Goal: Information Seeking & Learning: Find specific fact

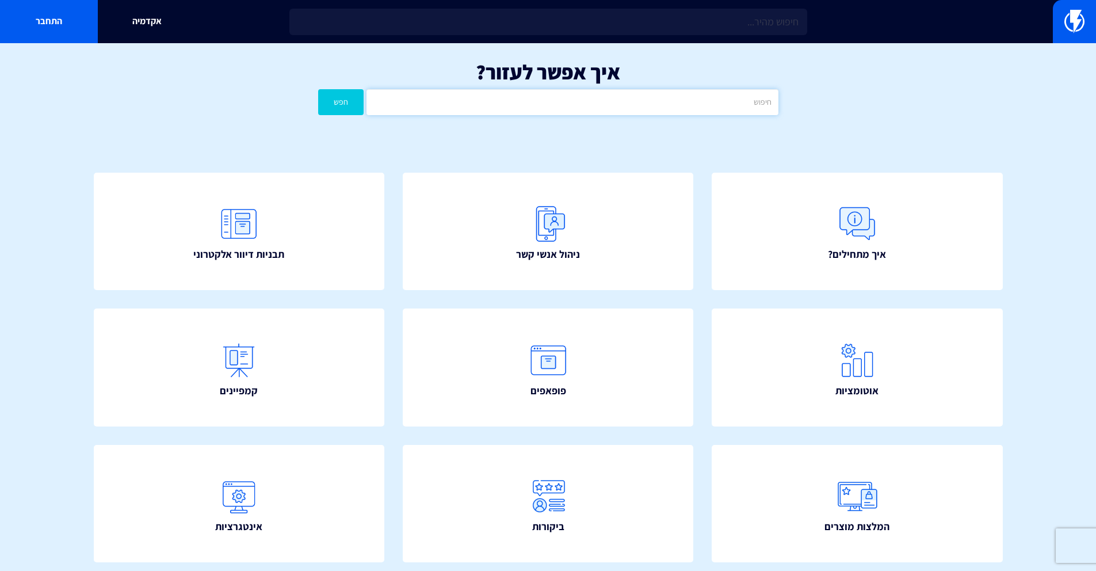
click at [537, 94] on input "text" at bounding box center [571, 102] width 411 height 26
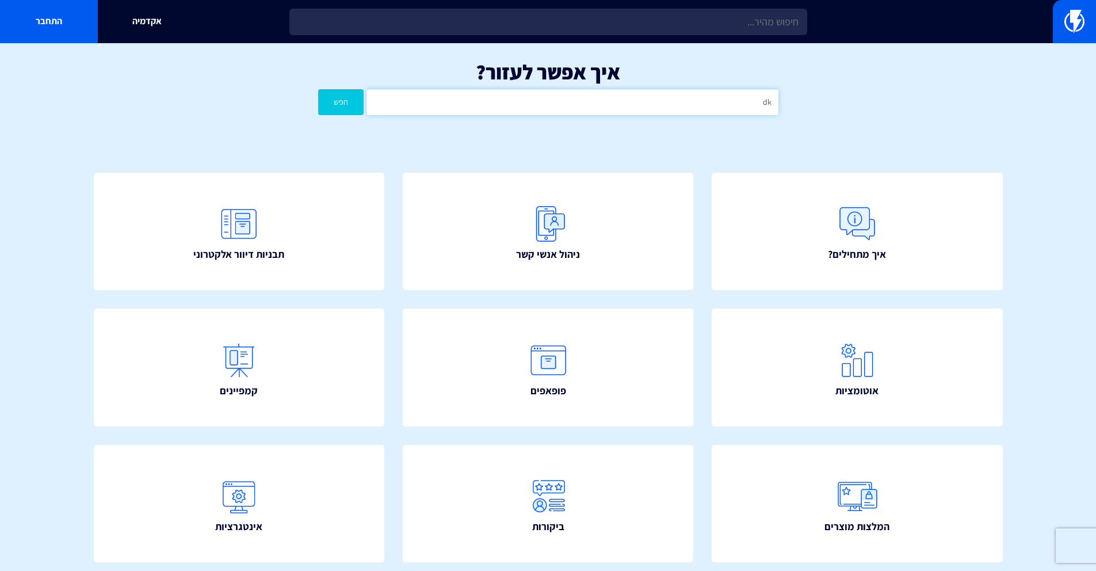
type input "d"
type input "לאסיקס"
click at [318, 89] on button "חפש" at bounding box center [341, 102] width 46 height 26
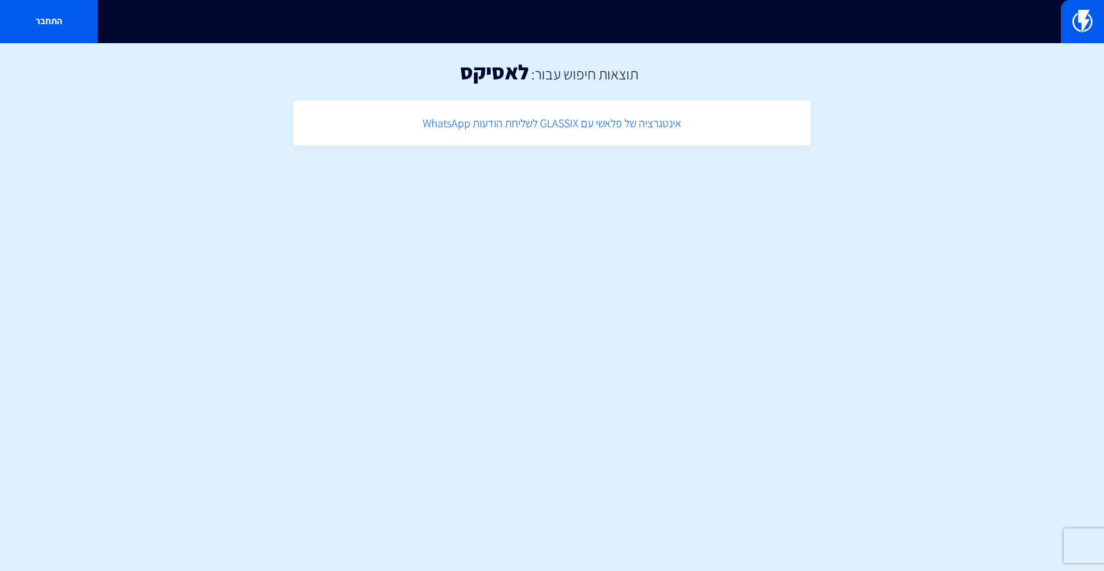
click at [461, 124] on link "אינטגרציה של פלאשי עם GLASSIX לשליחת הודעות WhatsApp" at bounding box center [552, 123] width 506 height 34
